Goal: Task Accomplishment & Management: Complete application form

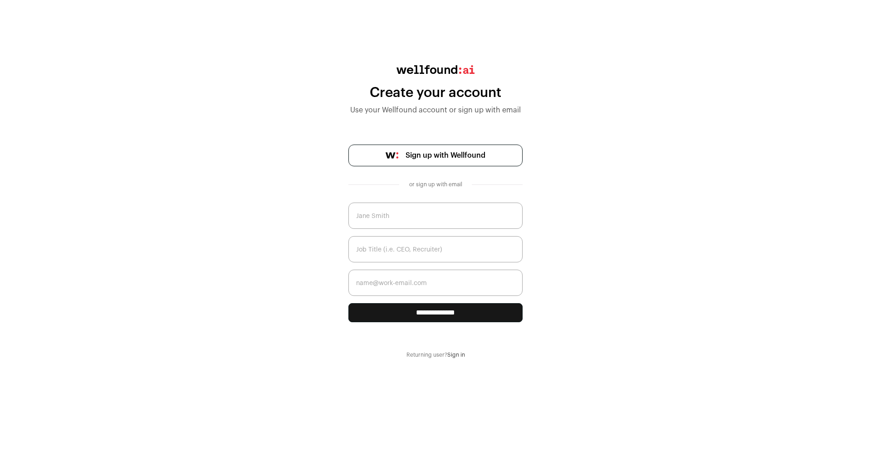
click at [451, 352] on link "Sign in" at bounding box center [456, 354] width 18 height 5
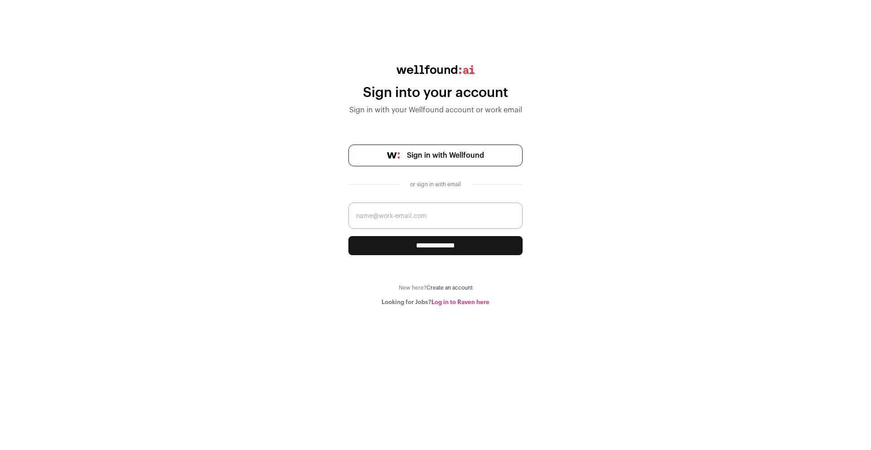
drag, startPoint x: 352, startPoint y: 214, endPoint x: 364, endPoint y: 215, distance: 12.4
click at [353, 214] on input "email" at bounding box center [435, 216] width 174 height 26
click at [364, 215] on input "email" at bounding box center [435, 216] width 174 height 26
type input "[EMAIL_ADDRESS][DOMAIN_NAME]"
click at [348, 236] on input "**********" at bounding box center [435, 245] width 174 height 19
